Goal: Task Accomplishment & Management: Manage account settings

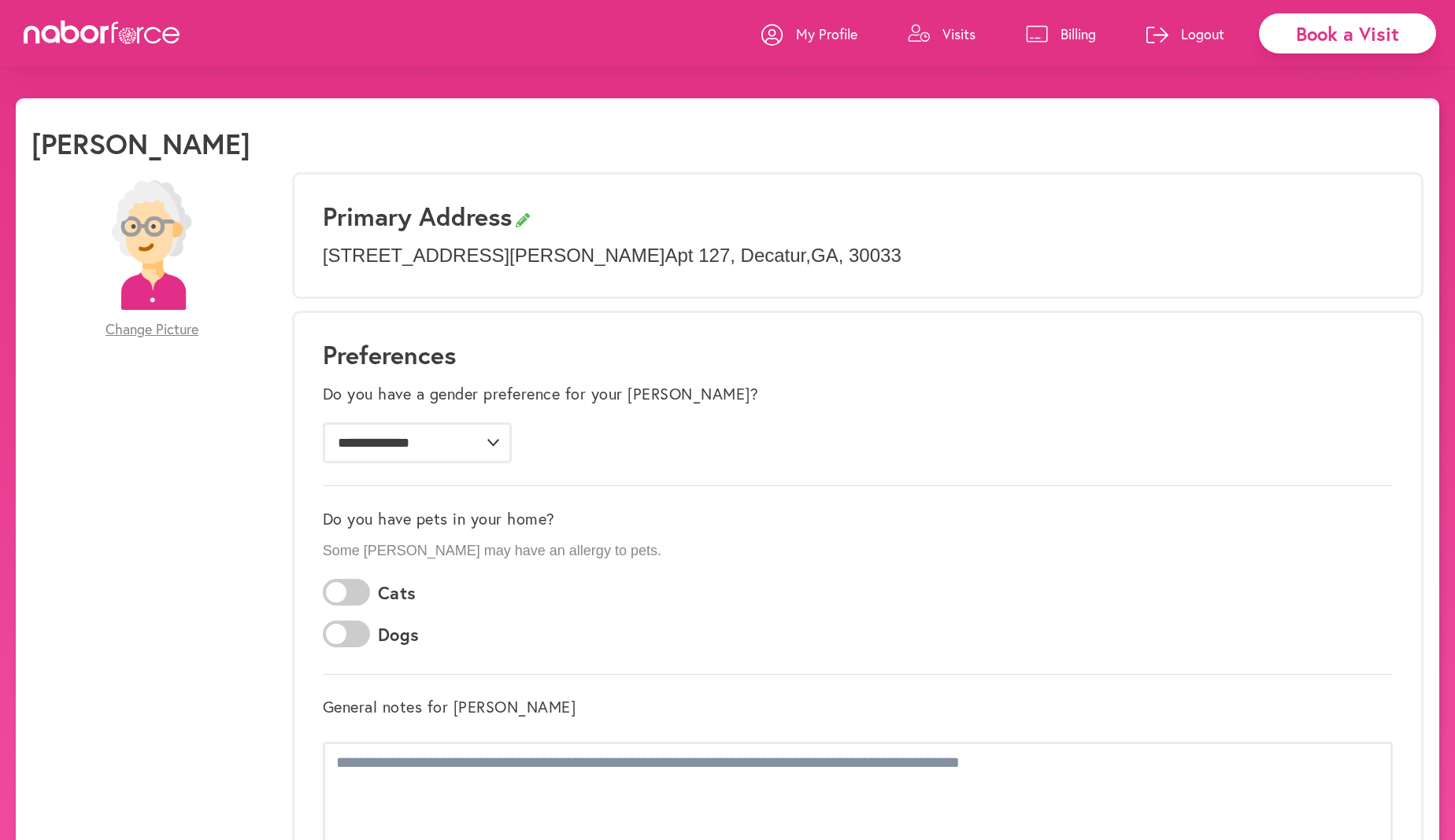
click at [1031, 39] on icon at bounding box center [1037, 34] width 22 height 18
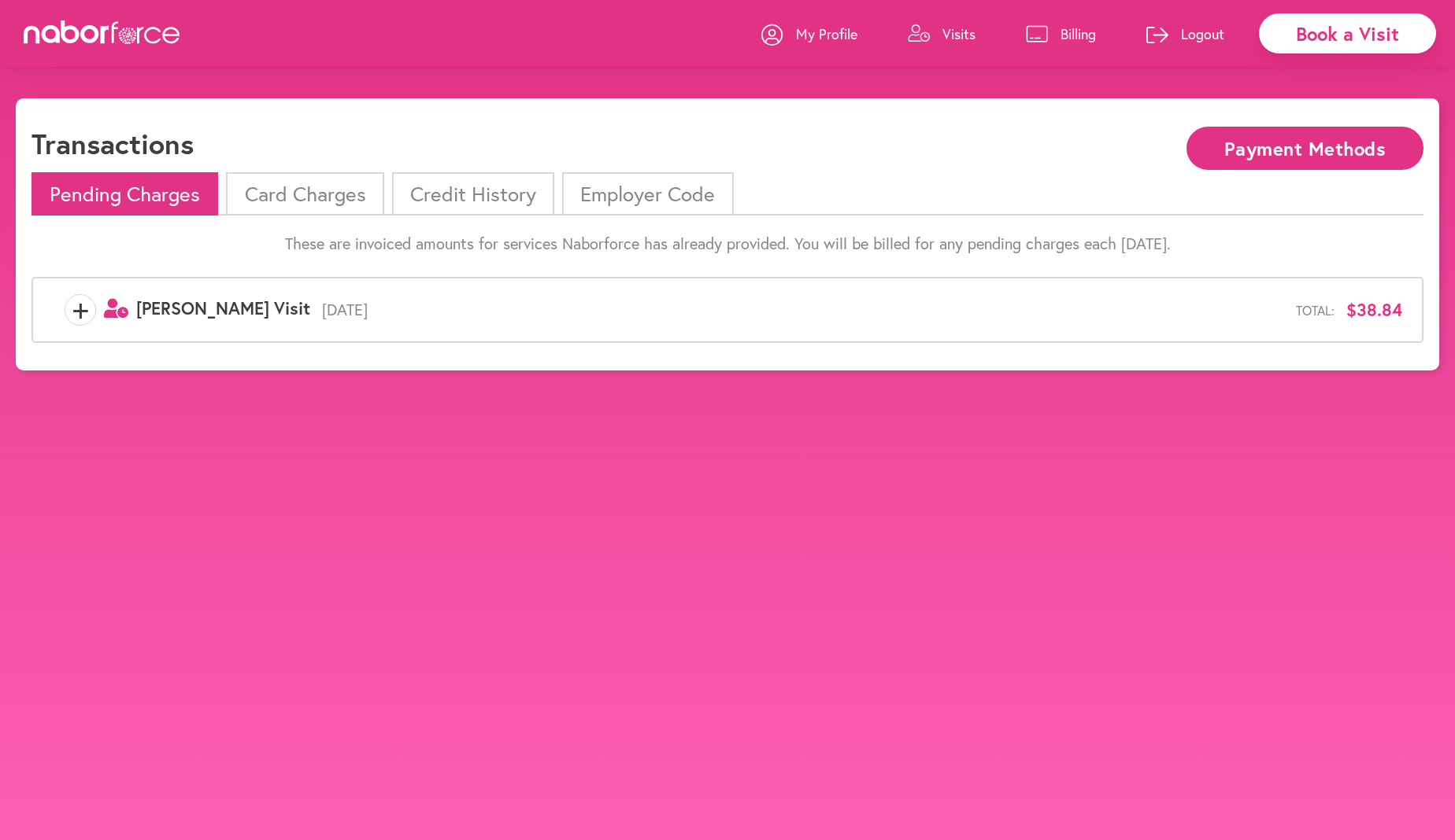
click at [350, 198] on li "Card Charges" at bounding box center [304, 193] width 157 height 43
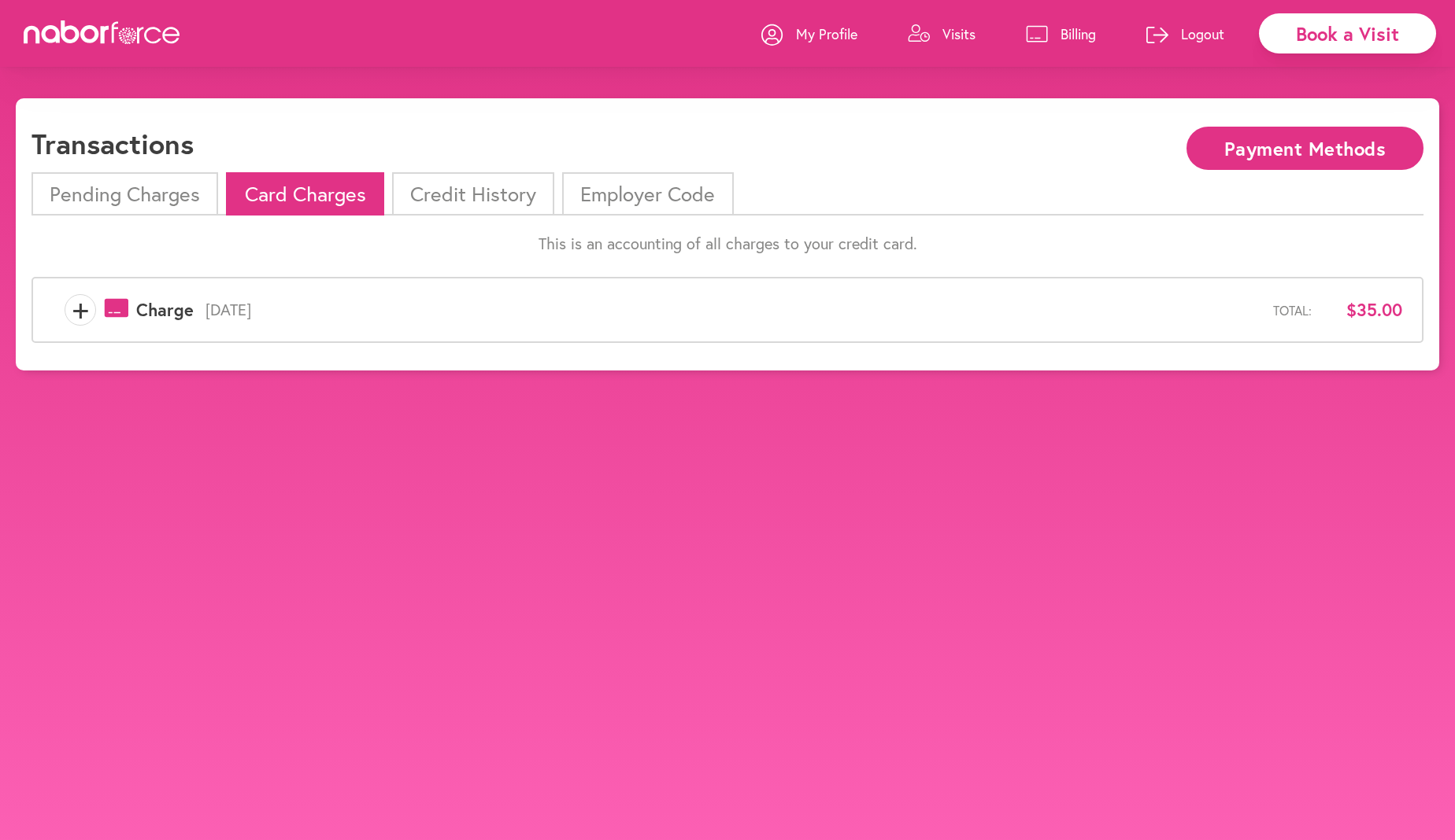
click at [245, 318] on span "[DATE]" at bounding box center [733, 310] width 1079 height 19
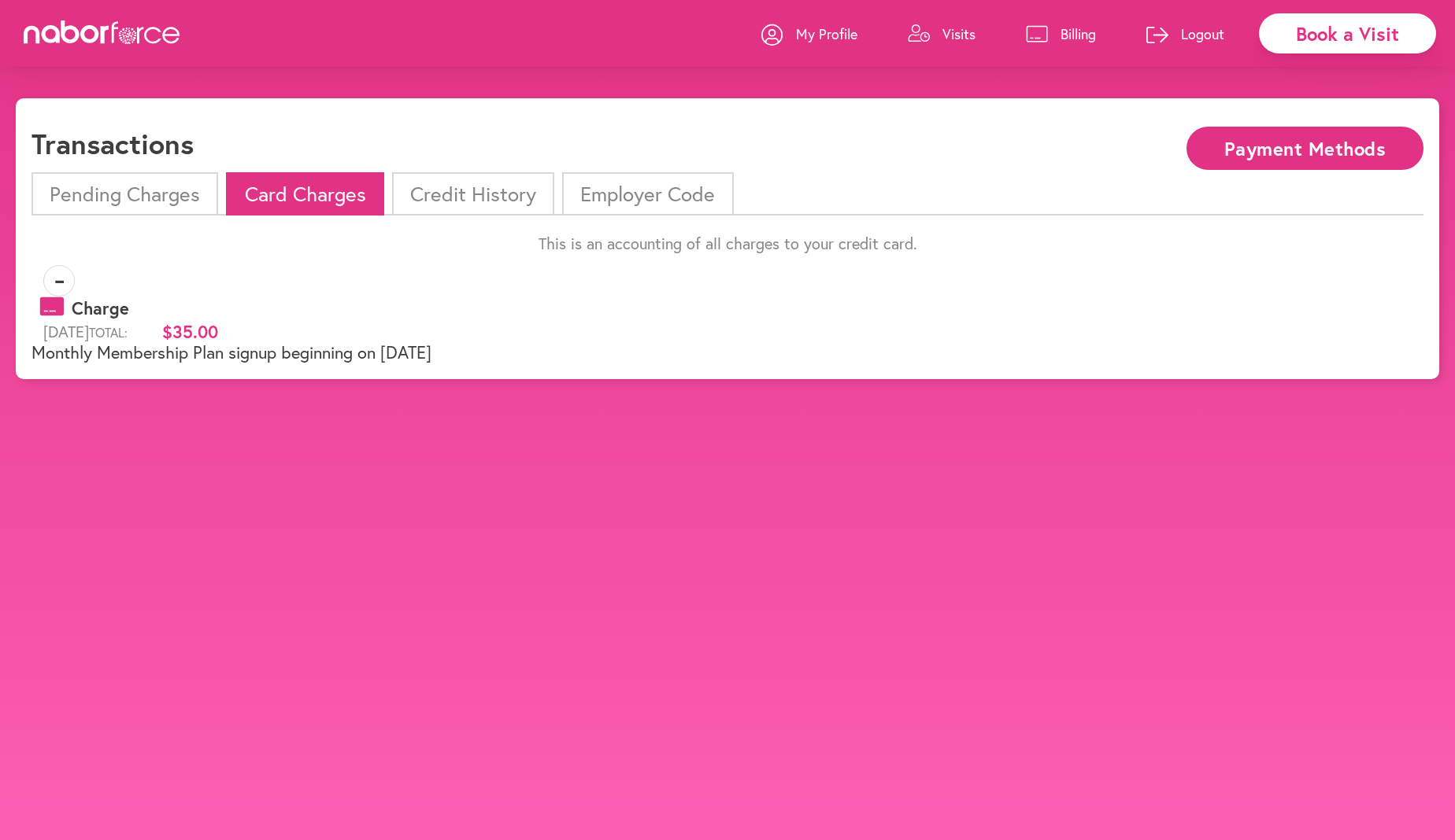
click at [126, 193] on li "Pending Charges" at bounding box center [124, 193] width 187 height 43
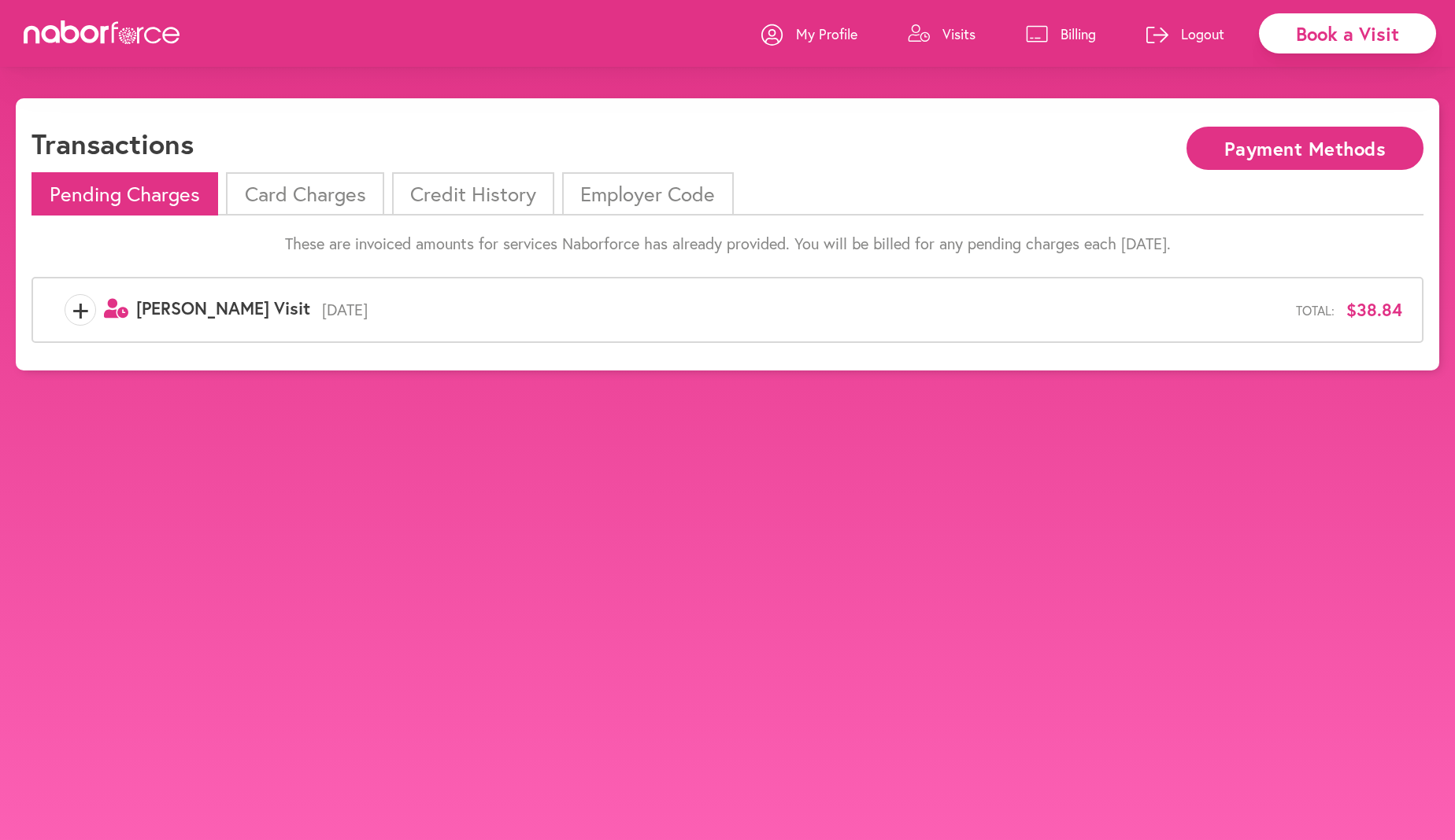
click at [626, 193] on li "Employer Code" at bounding box center [647, 193] width 171 height 43
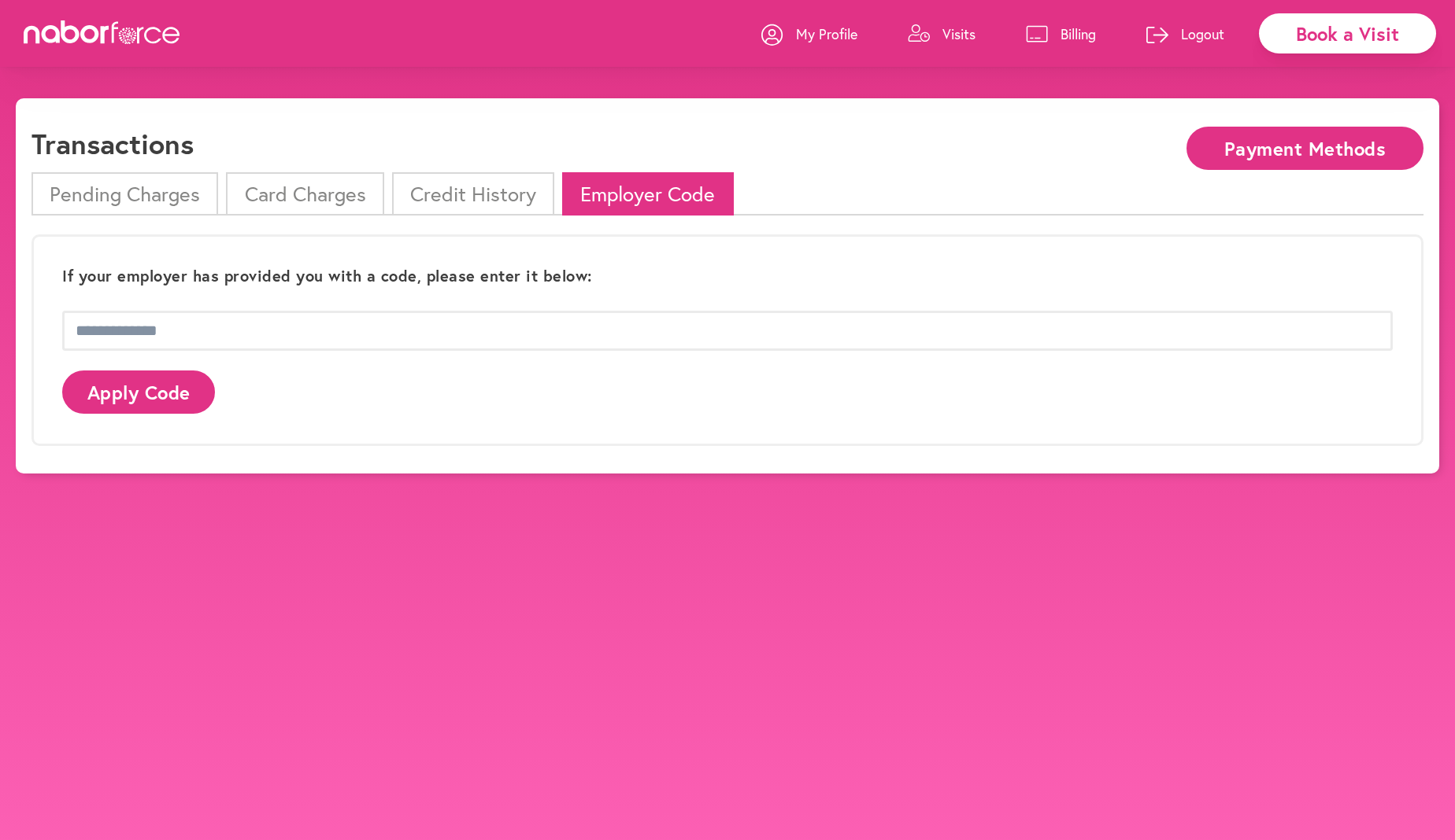
click at [136, 188] on li "Pending Charges" at bounding box center [124, 193] width 187 height 43
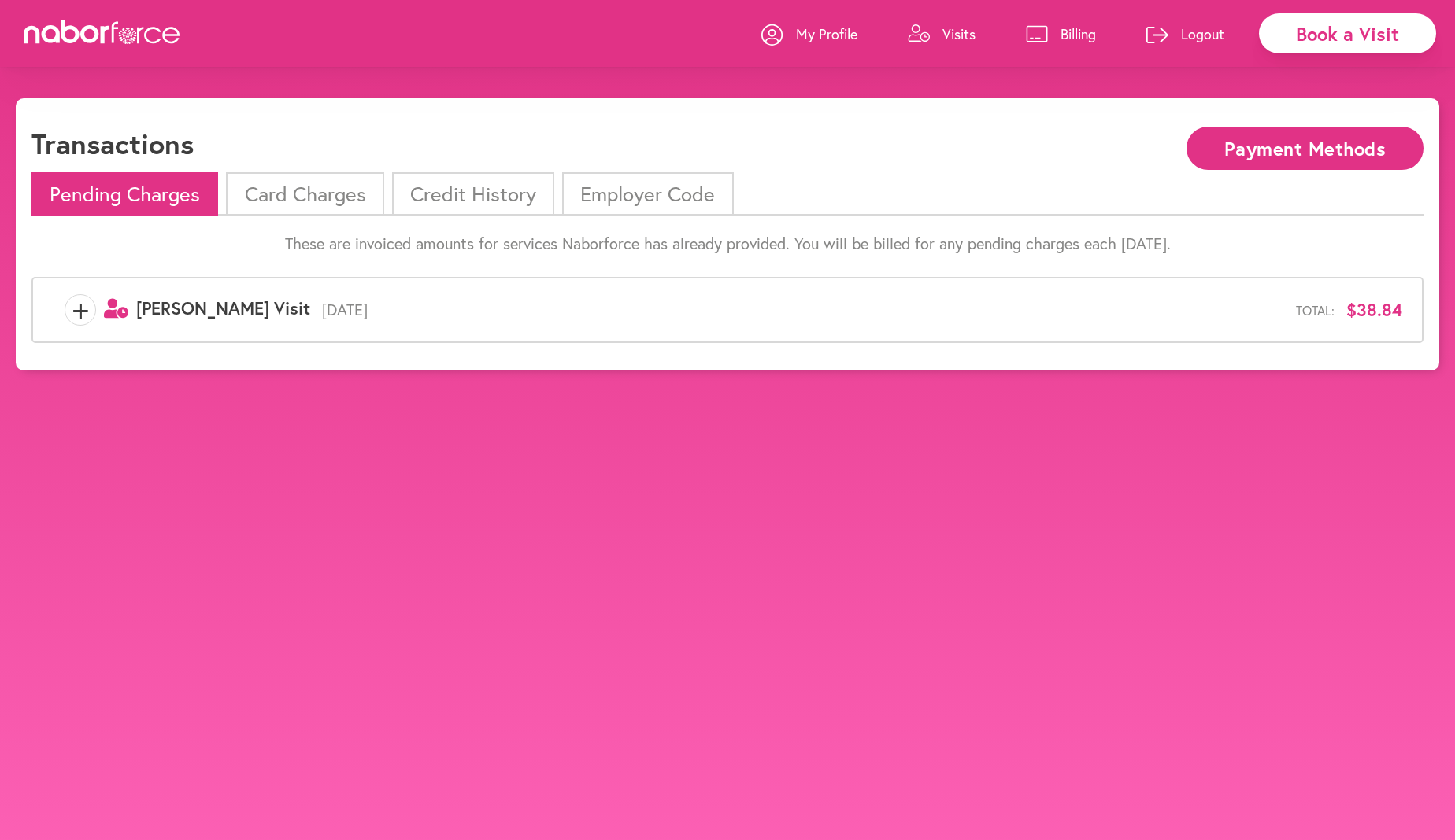
click at [80, 310] on span "+" at bounding box center [80, 310] width 30 height 31
